Goal: Information Seeking & Learning: Learn about a topic

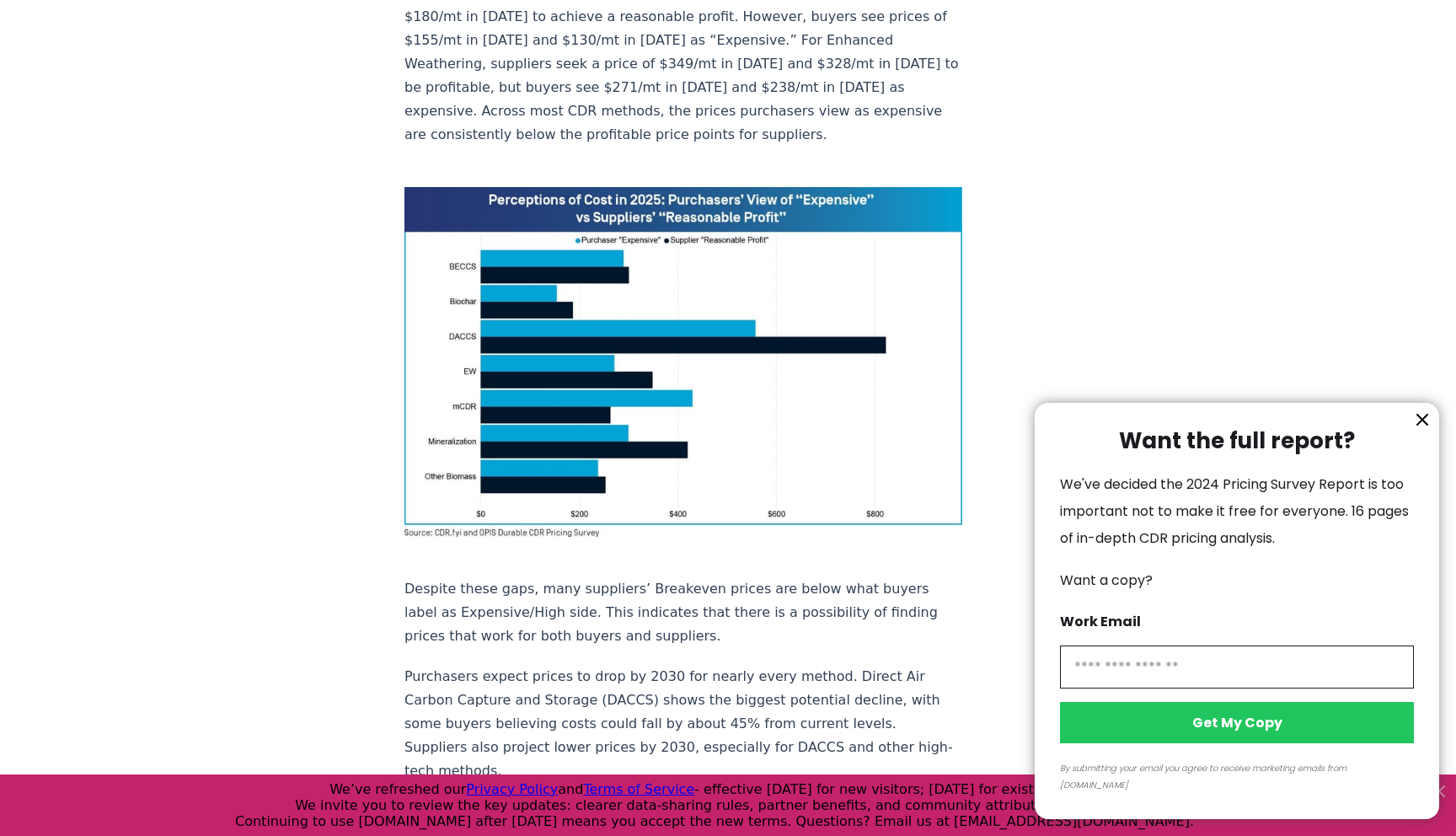
scroll to position [1137, 0]
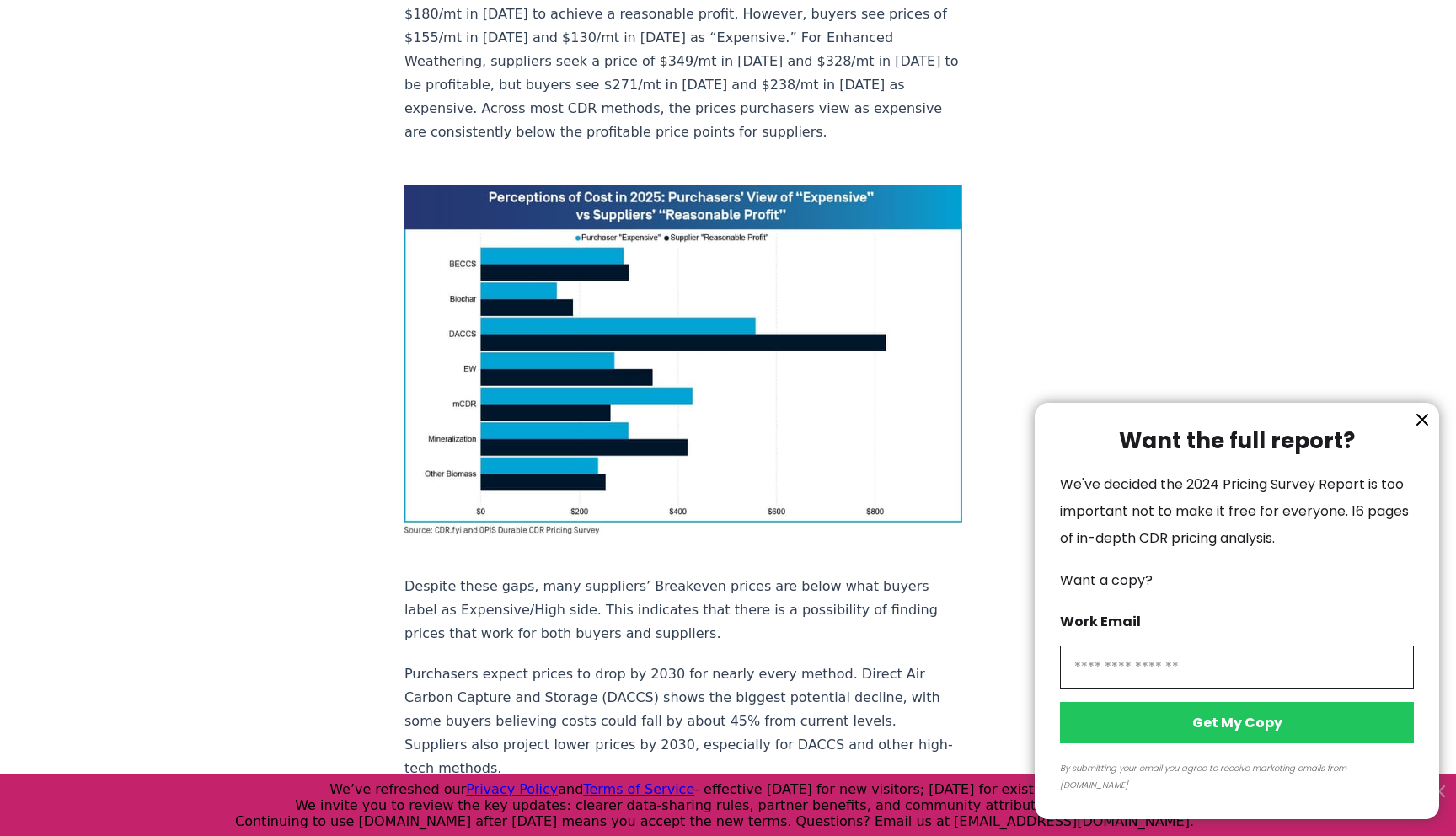
click at [564, 356] on div at bounding box center [728, 418] width 1456 height 836
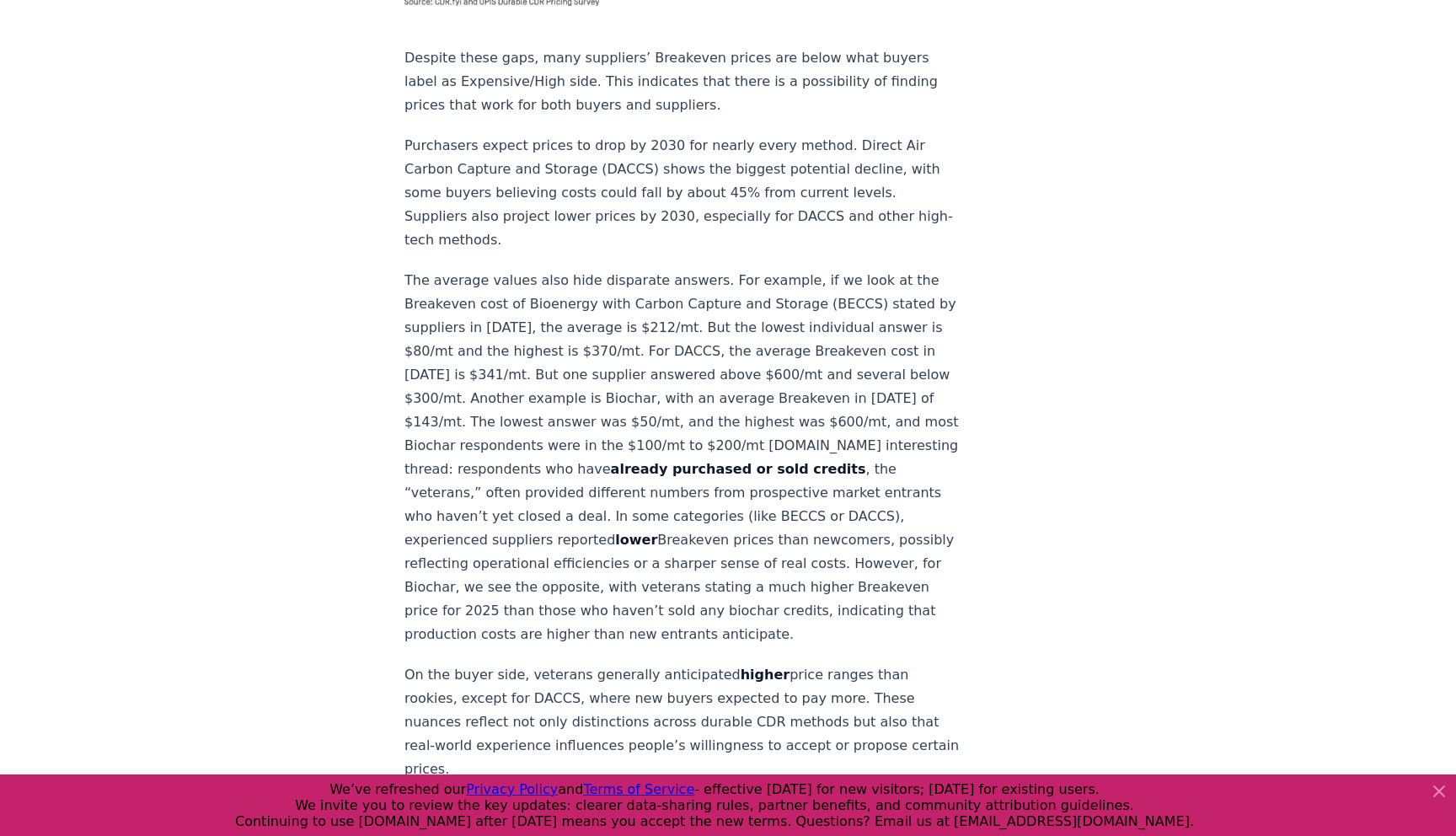
scroll to position [1668, 0]
drag, startPoint x: 706, startPoint y: 254, endPoint x: 722, endPoint y: 254, distance: 16.0
click at [722, 266] on p "The average values also hide disparate answers. For example, if we look at the …" at bounding box center [683, 454] width 558 height 378
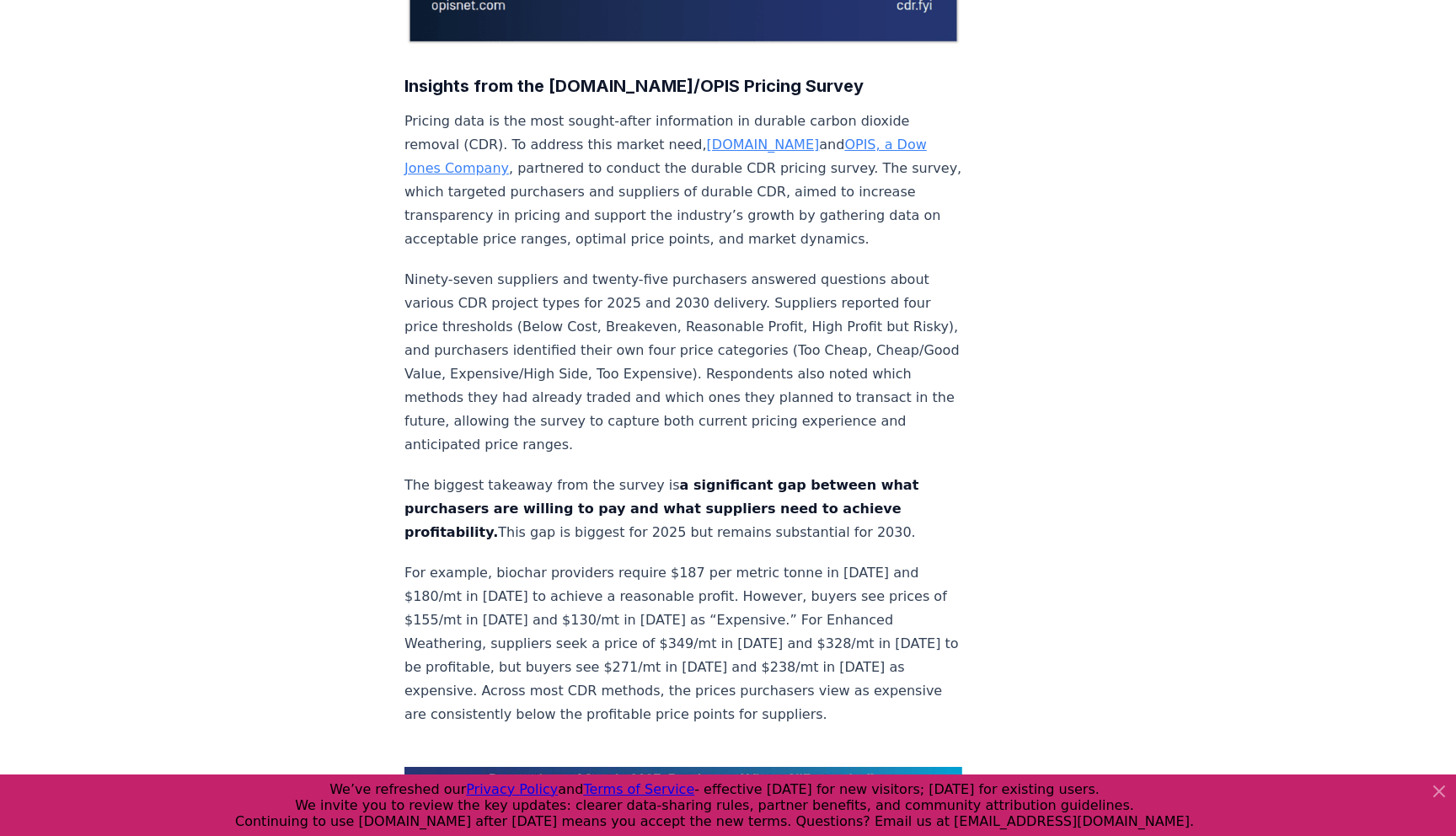
scroll to position [486, 0]
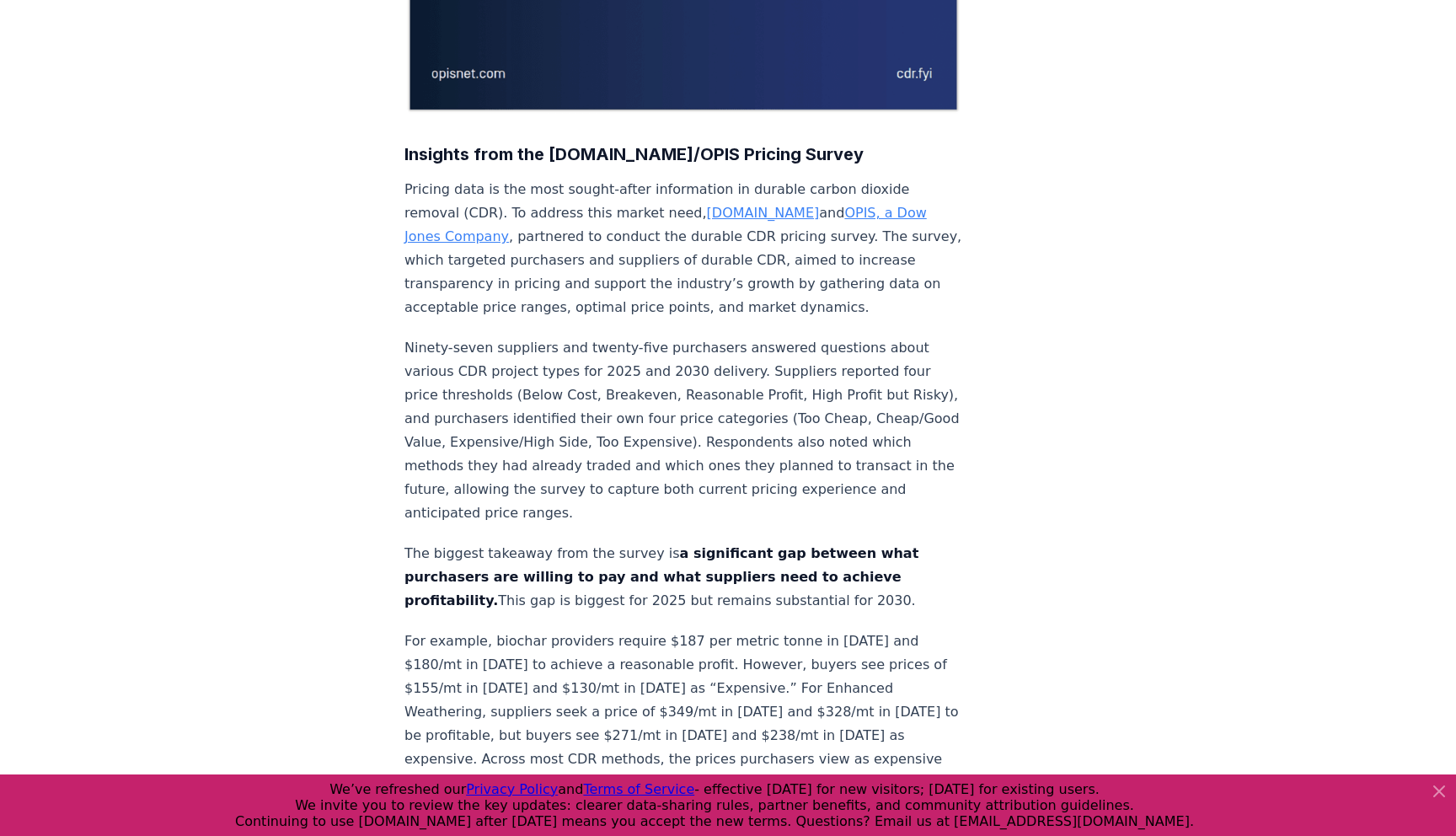
click at [706, 207] on link "[DOMAIN_NAME]" at bounding box center [763, 212] width 113 height 16
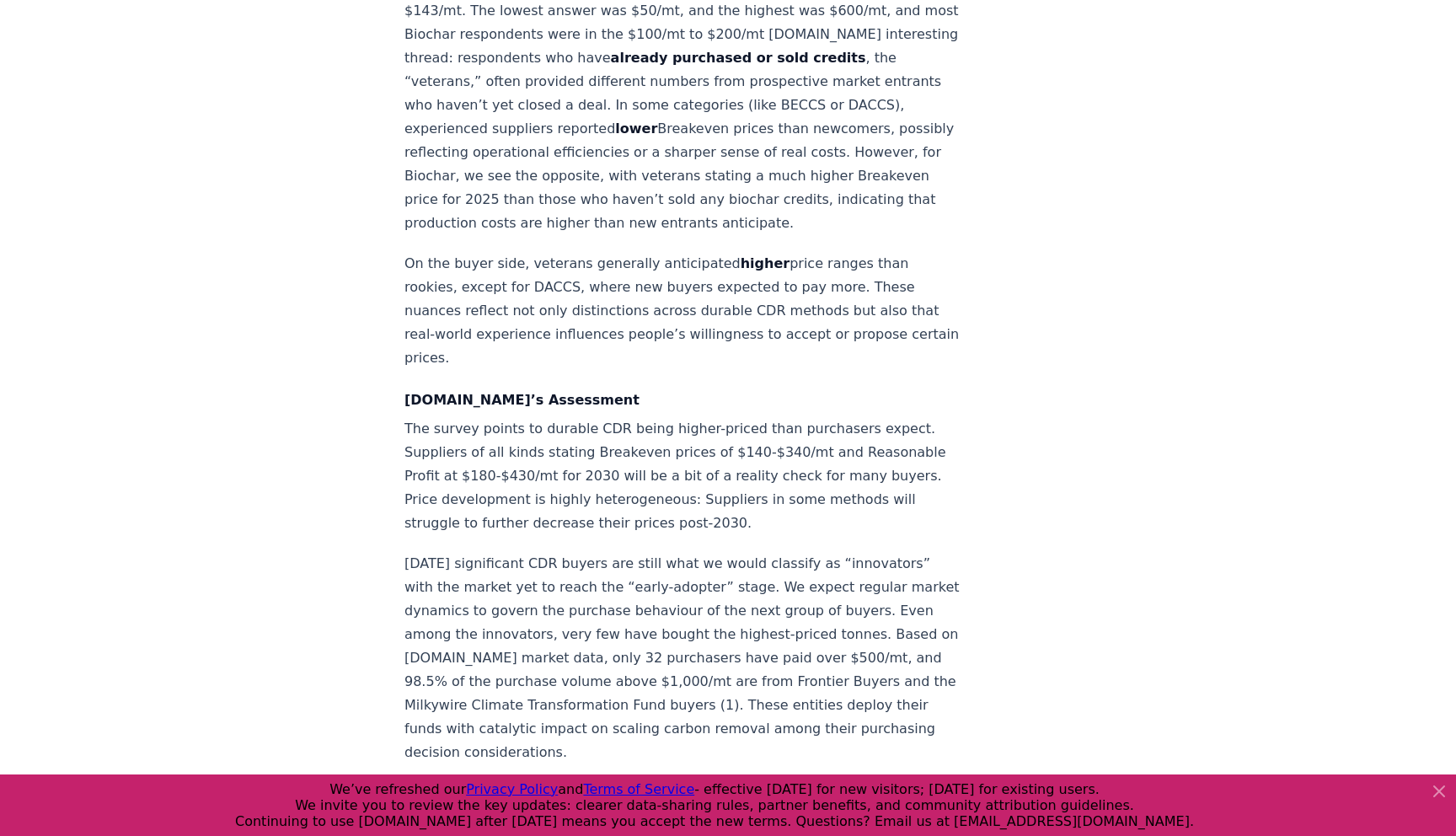
scroll to position [2078, 0]
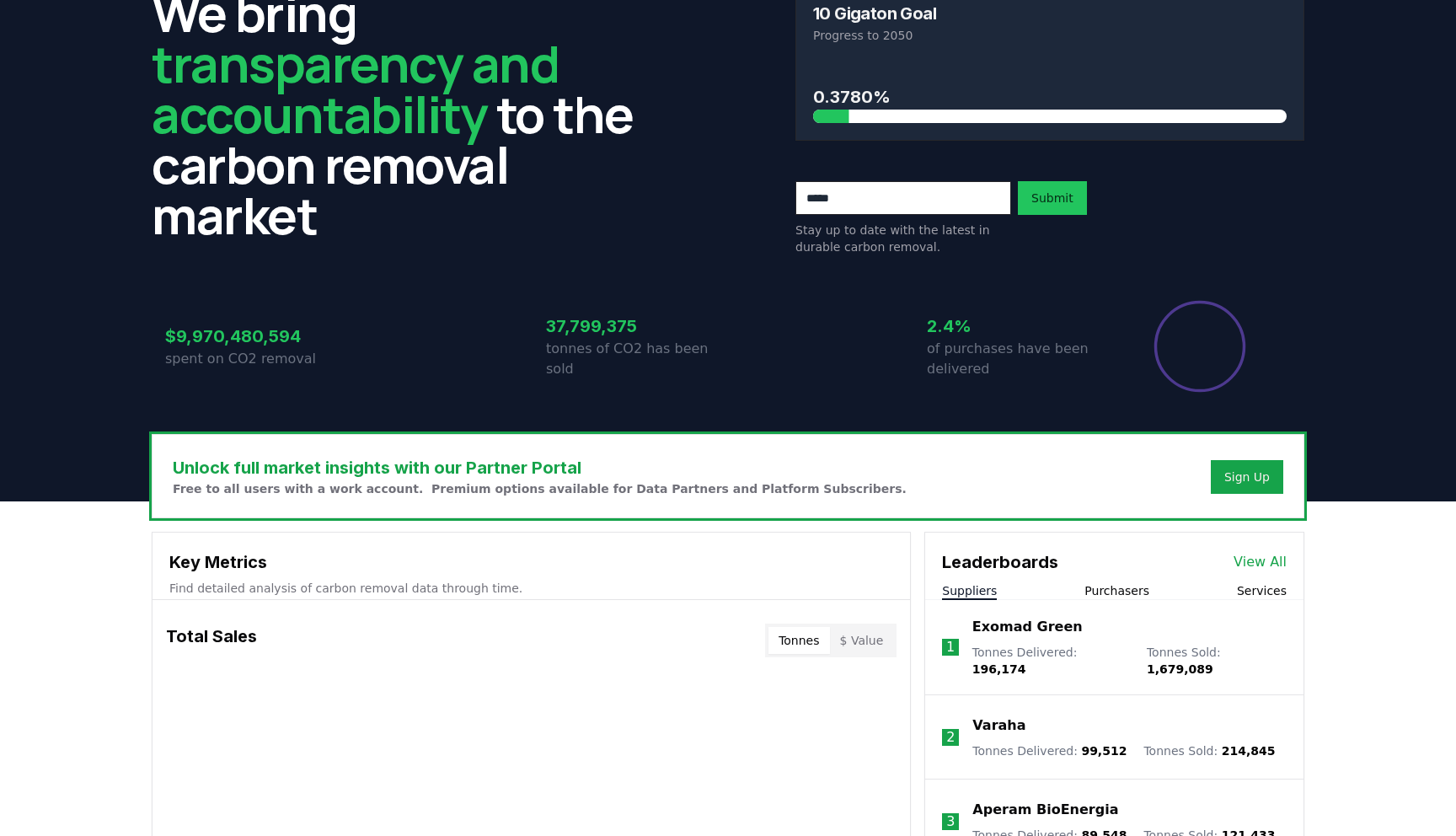
scroll to position [84, 0]
